Goal: Navigation & Orientation: Find specific page/section

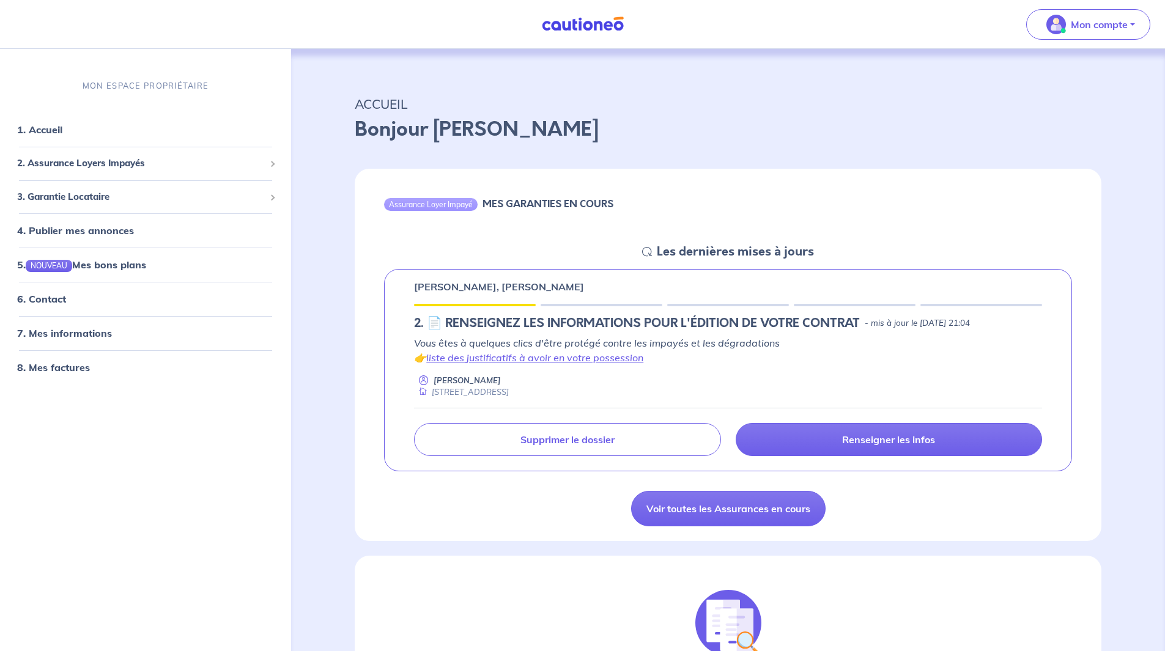
drag, startPoint x: 869, startPoint y: 322, endPoint x: 1039, endPoint y: 315, distance: 170.2
click at [1039, 315] on div "[PERSON_NAME], [PERSON_NAME] 2. 📄 RENSEIGNEZ LES INFORMATIONS POUR L'ÉDITION DE…" at bounding box center [728, 370] width 688 height 203
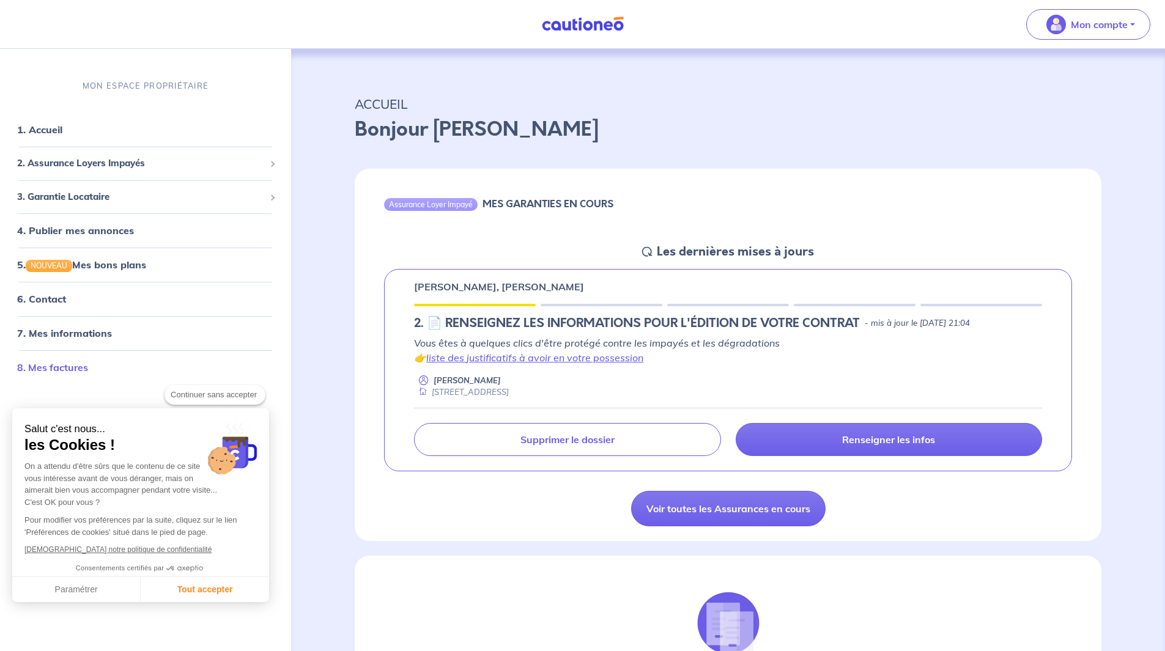
scroll to position [1151, 0]
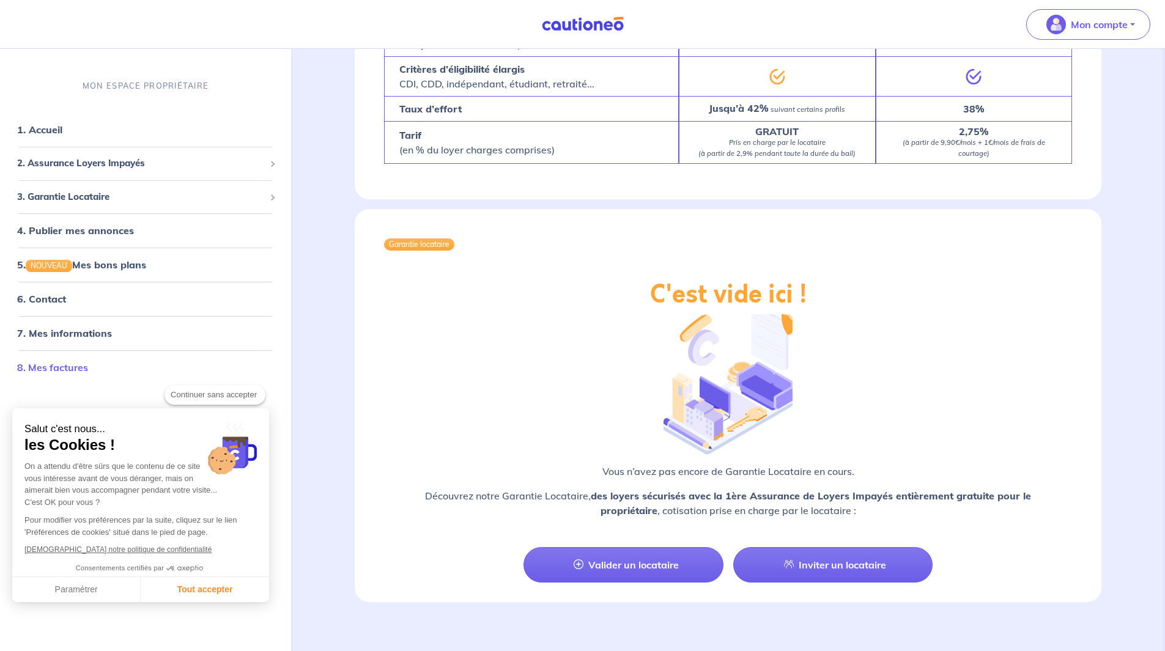
checkbox input "true"
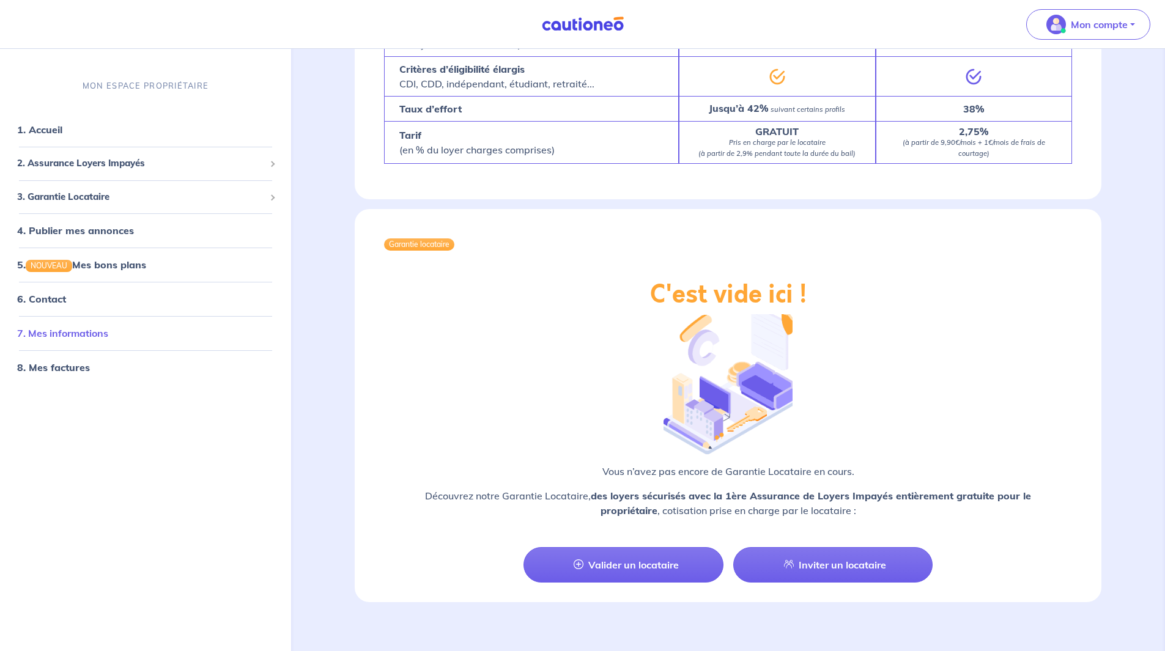
click at [68, 338] on link "7. Mes informations" at bounding box center [62, 333] width 91 height 12
